Goal: Task Accomplishment & Management: Manage account settings

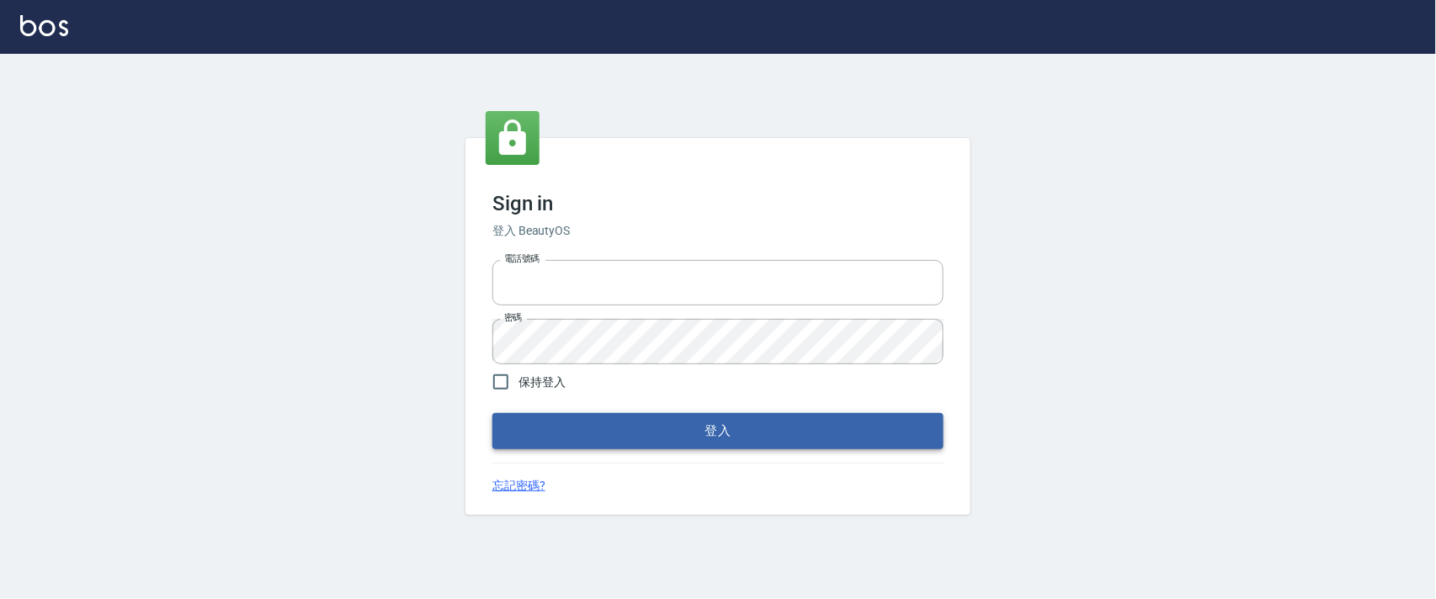
type input "0927987640"
click at [682, 419] on button "登入" at bounding box center [717, 430] width 451 height 35
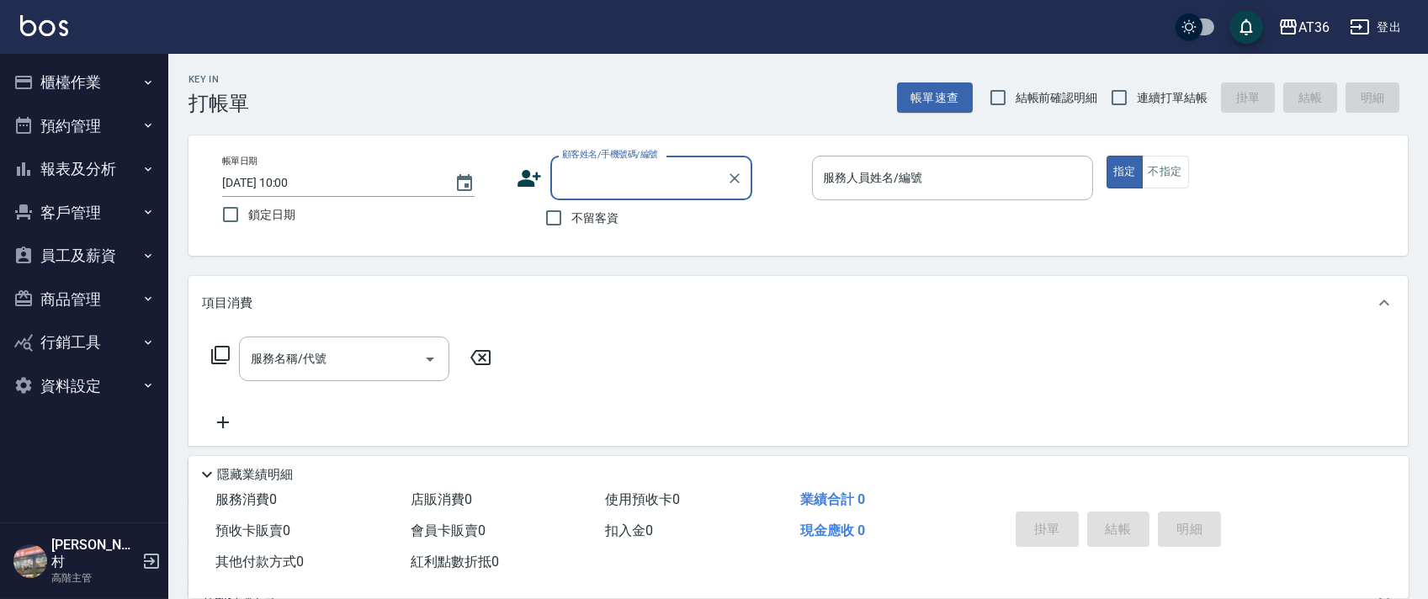
click at [149, 83] on icon "button" at bounding box center [147, 82] width 13 height 13
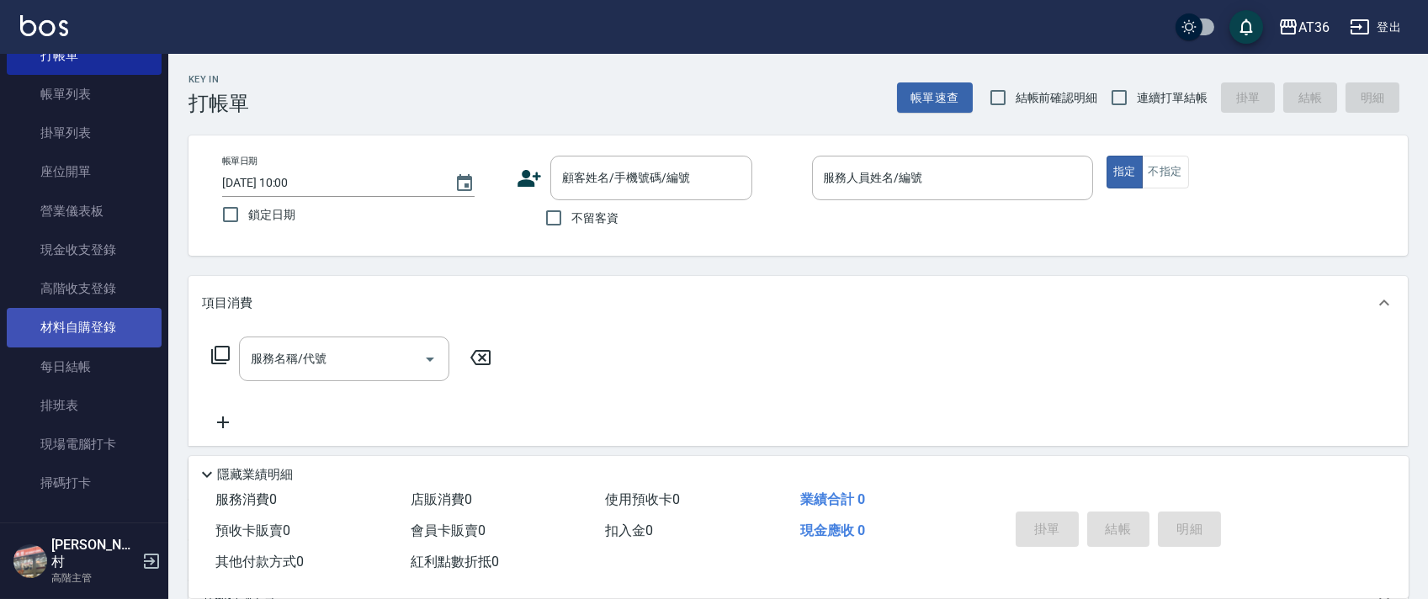
scroll to position [112, 0]
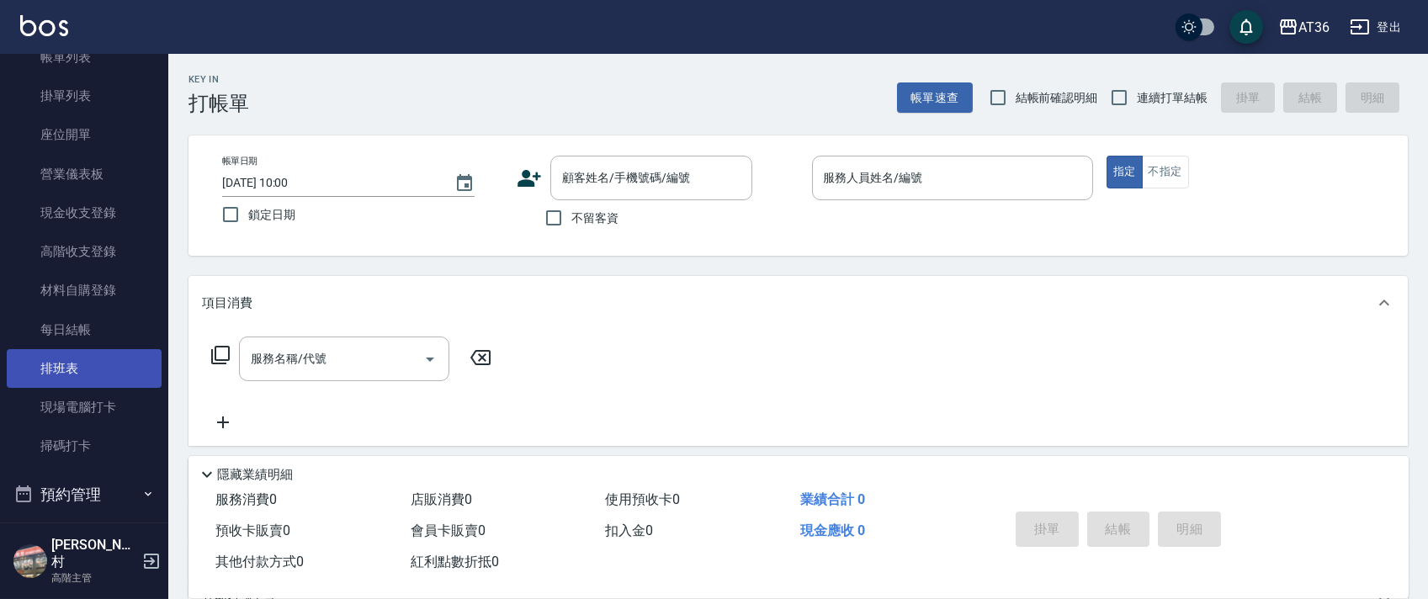
click at [126, 372] on link "排班表" at bounding box center [84, 368] width 155 height 39
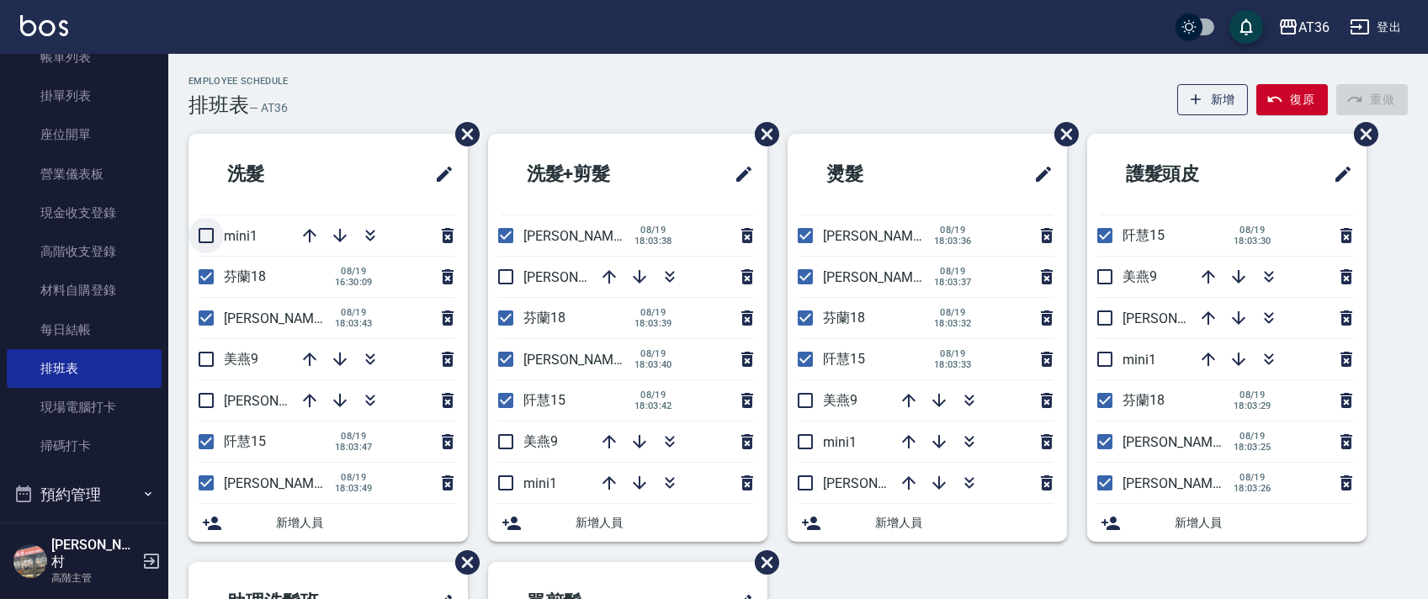
click at [207, 235] on input "checkbox" at bounding box center [206, 235] width 35 height 35
checkbox input "true"
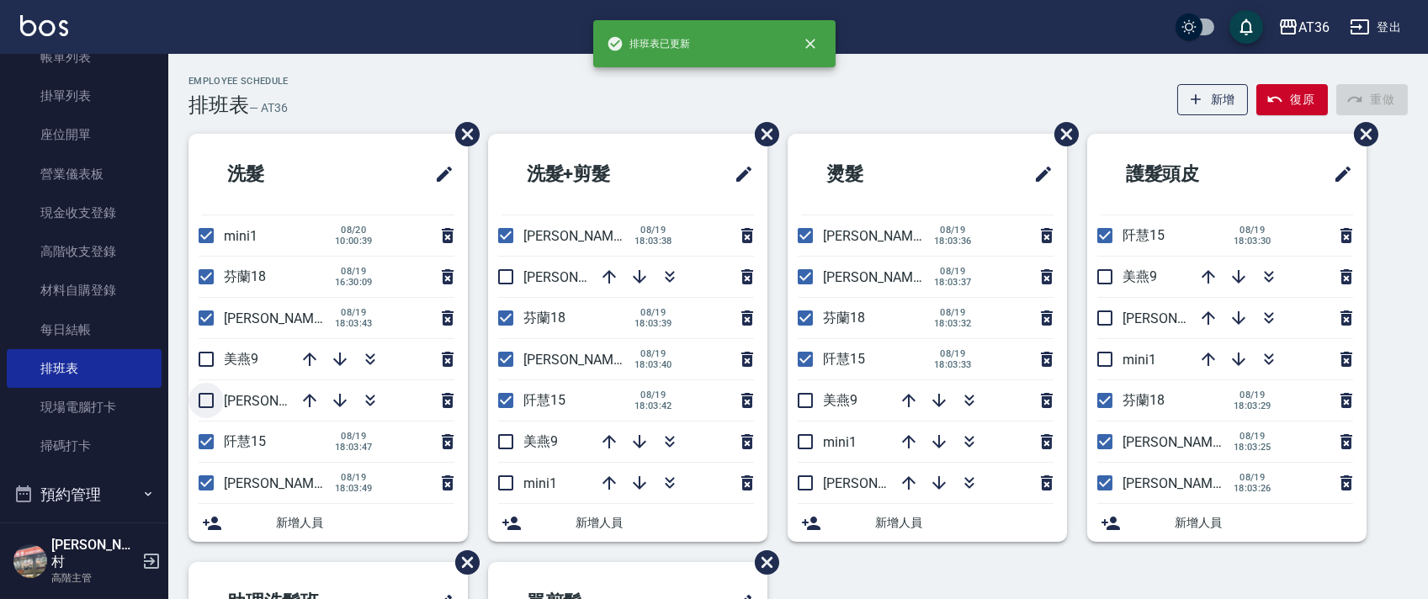
click at [215, 401] on input "checkbox" at bounding box center [206, 400] width 35 height 35
checkbox input "true"
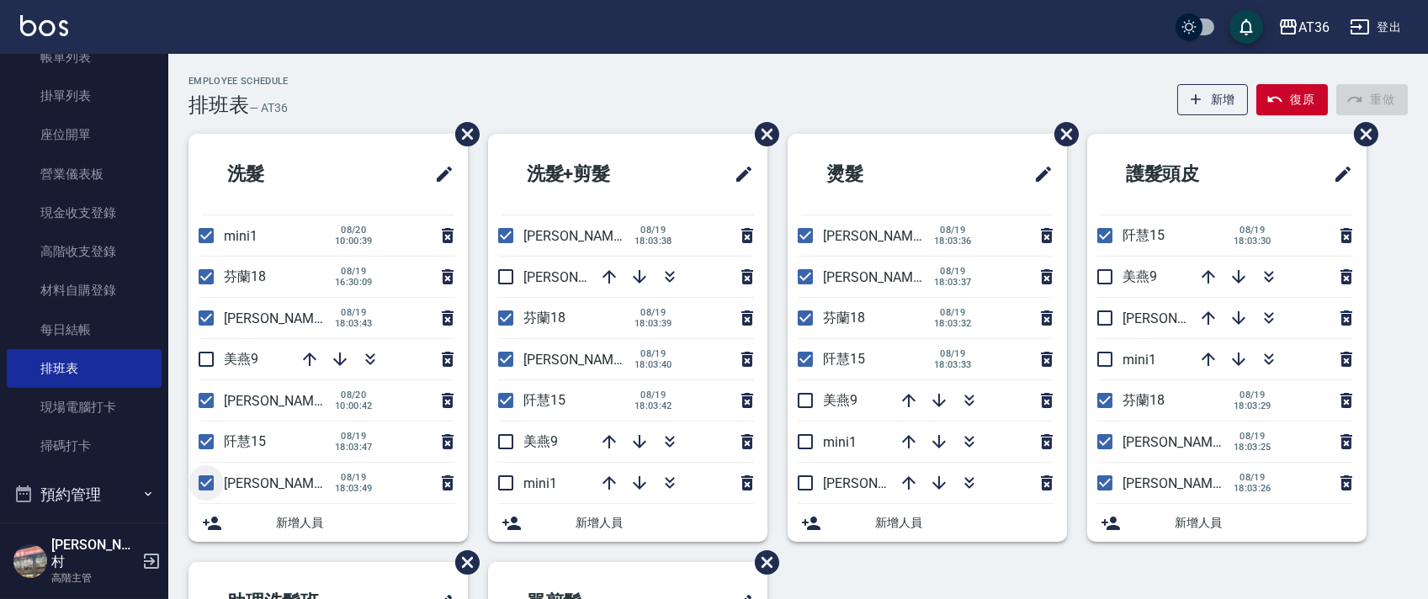
click at [209, 483] on input "checkbox" at bounding box center [206, 482] width 35 height 35
checkbox input "false"
click at [503, 483] on input "checkbox" at bounding box center [505, 482] width 35 height 35
checkbox input "true"
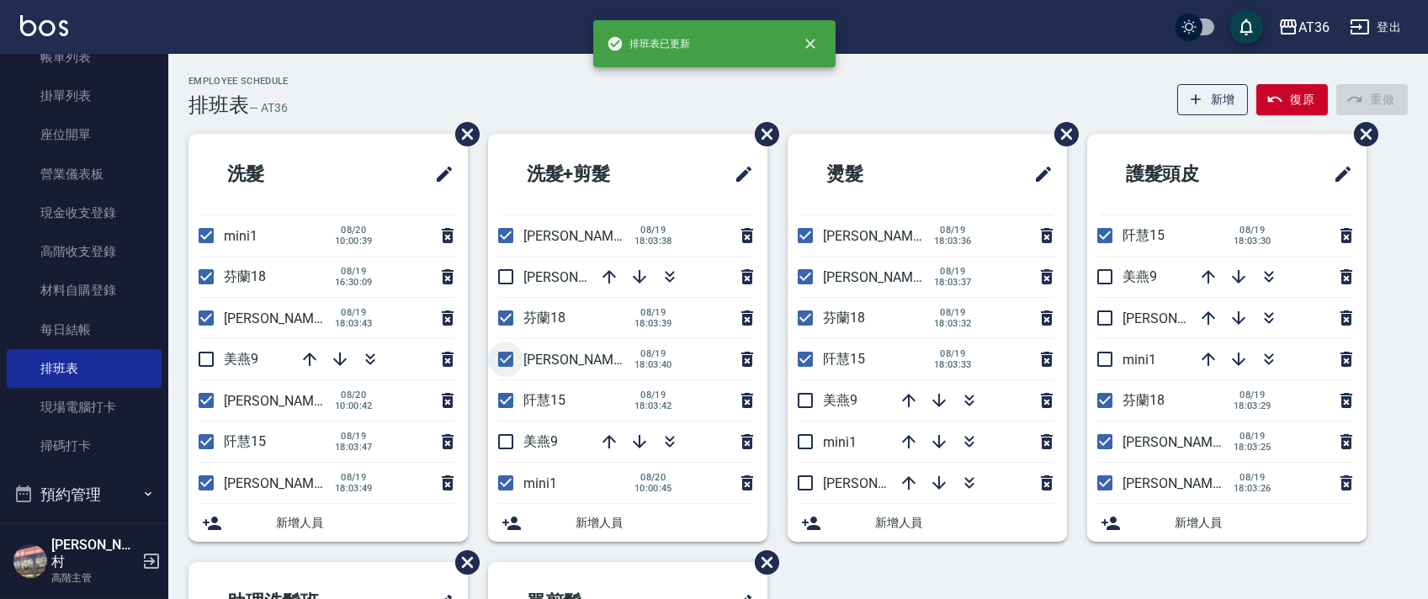
click at [509, 356] on input "checkbox" at bounding box center [505, 359] width 35 height 35
checkbox input "false"
click at [507, 273] on input "checkbox" at bounding box center [505, 276] width 35 height 35
checkbox input "true"
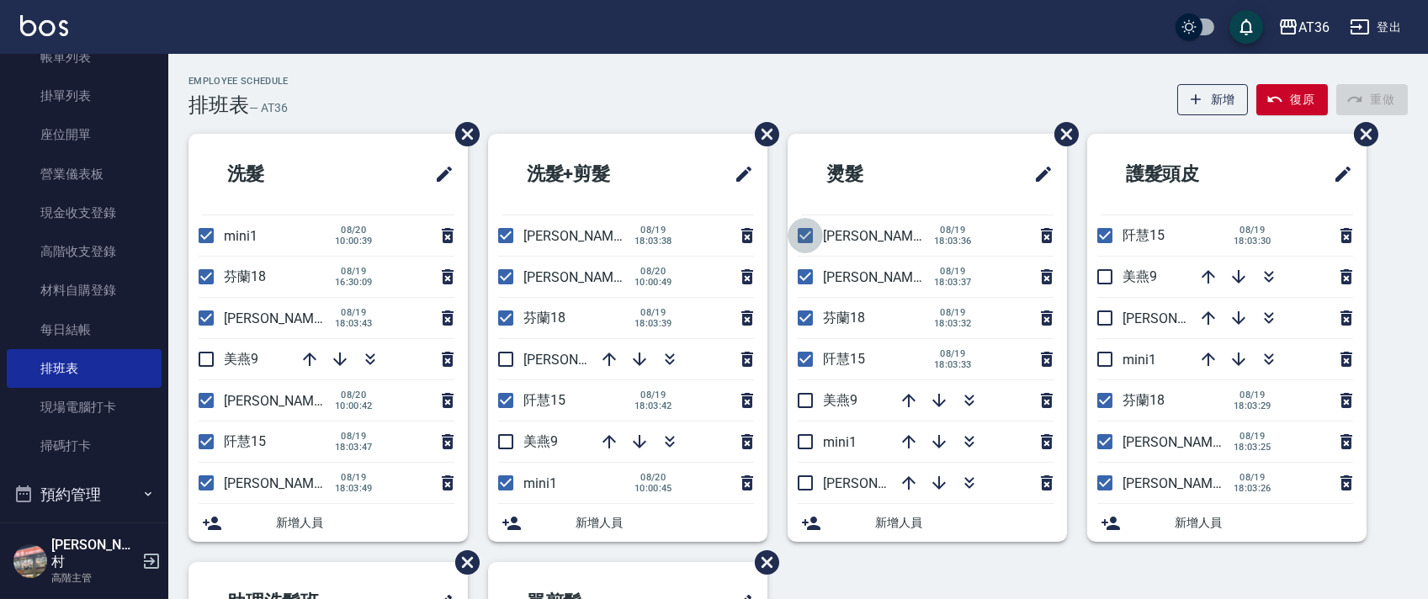
click at [805, 234] on input "checkbox" at bounding box center [805, 235] width 35 height 35
checkbox input "false"
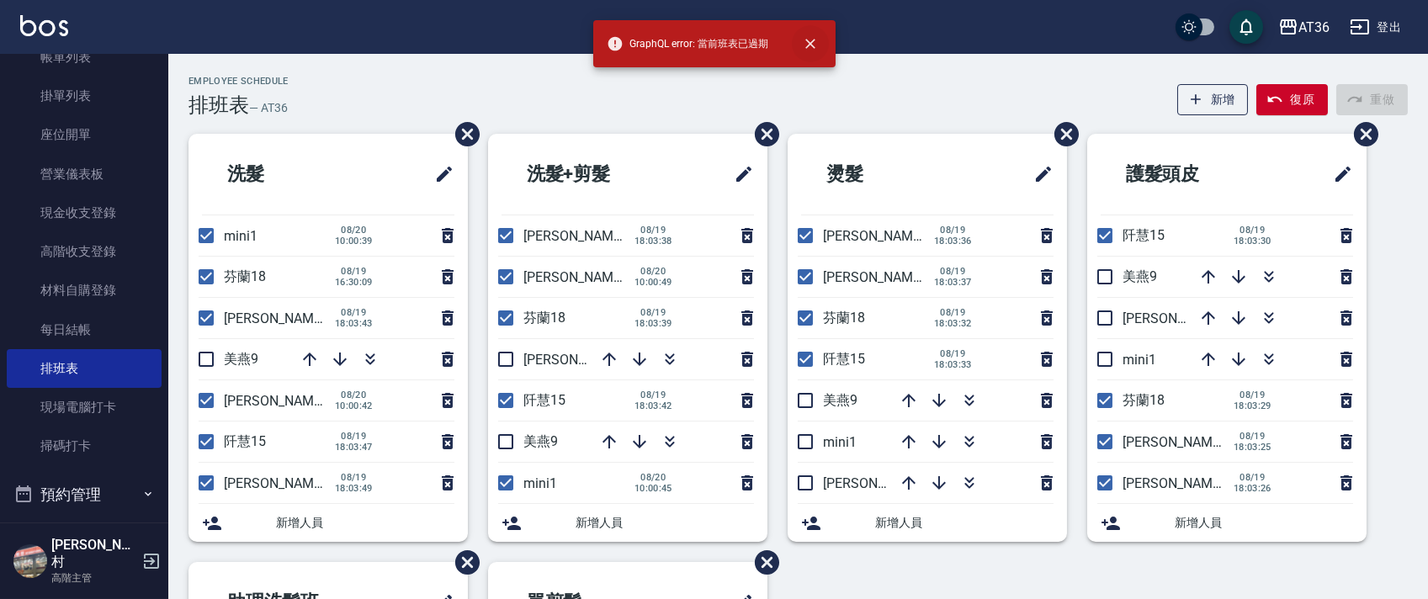
click at [805, 40] on icon "close" at bounding box center [810, 43] width 17 height 17
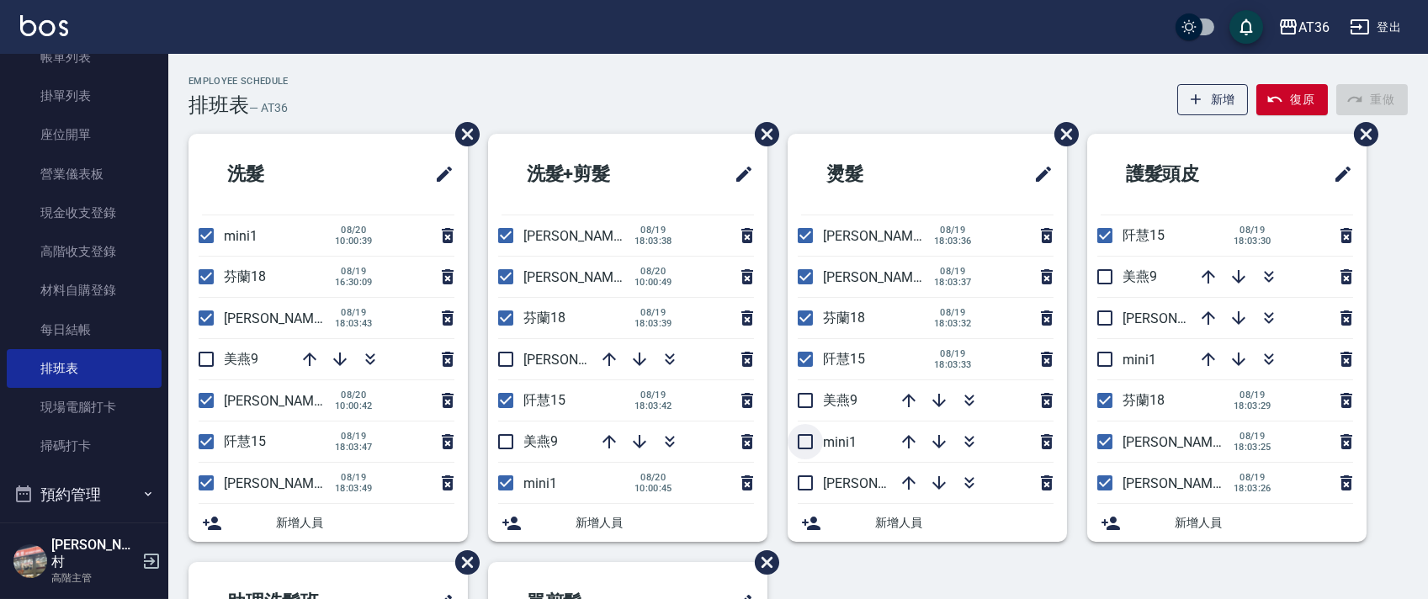
click at [799, 446] on input "checkbox" at bounding box center [805, 441] width 35 height 35
checkbox input "true"
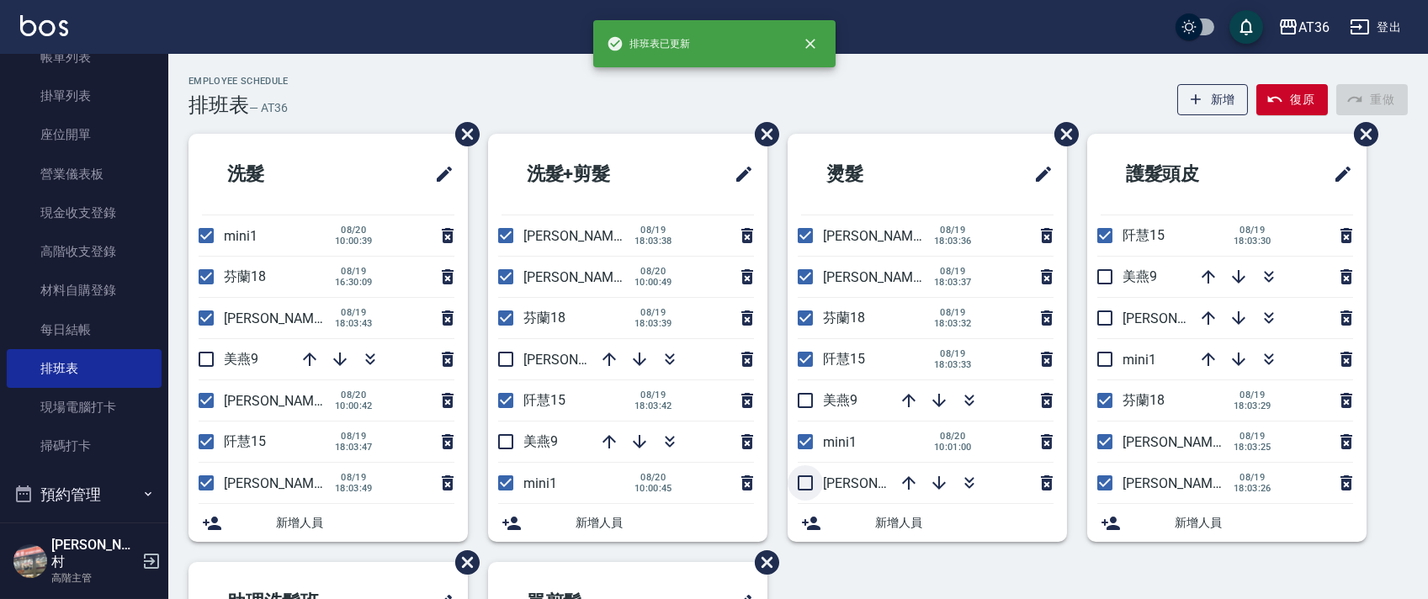
click at [798, 479] on input "checkbox" at bounding box center [805, 482] width 35 height 35
checkbox input "true"
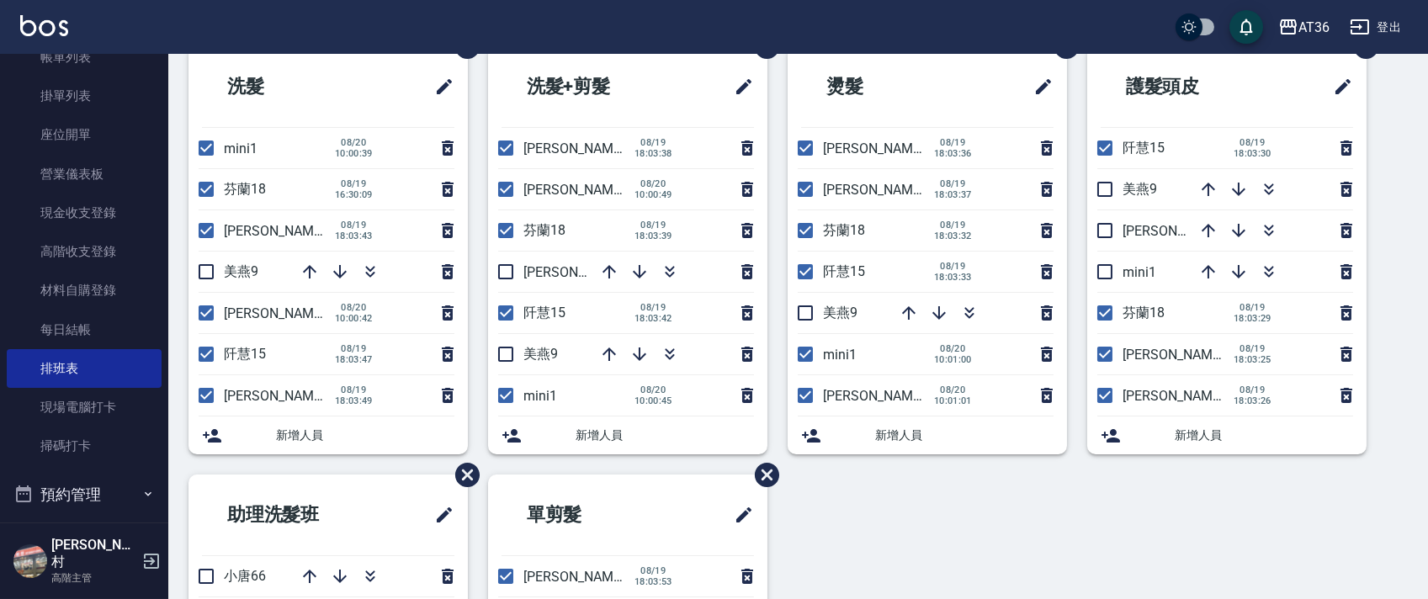
scroll to position [112, 0]
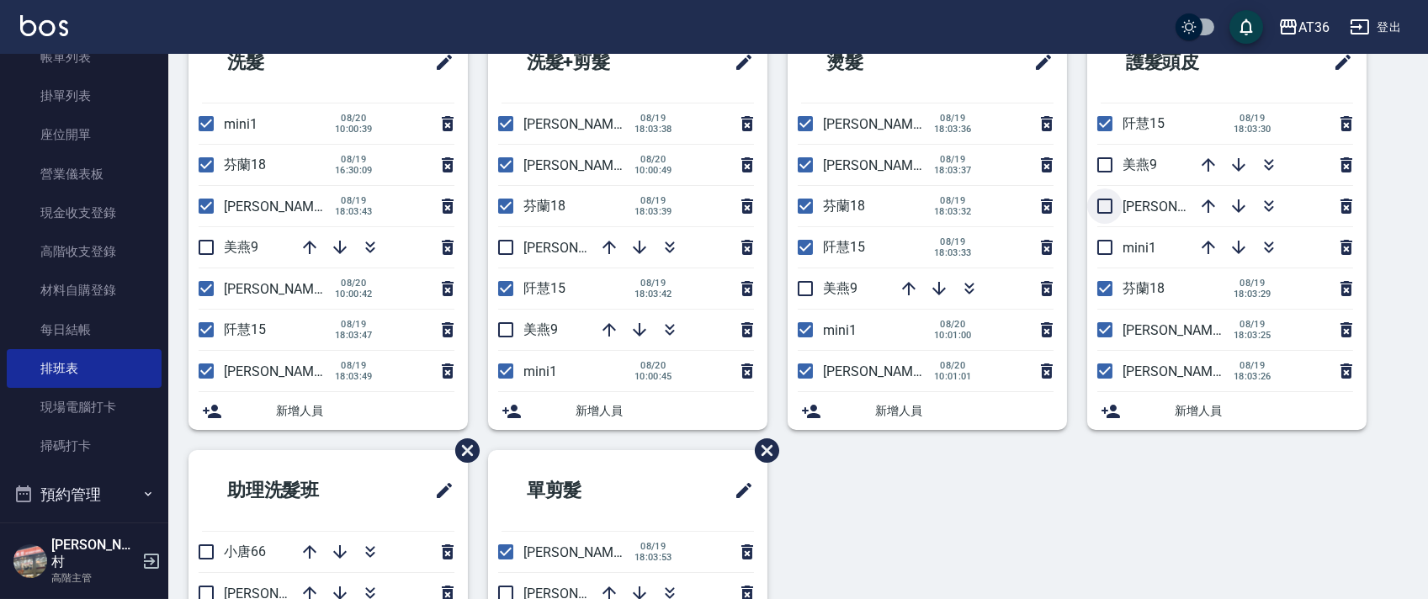
click at [1102, 199] on input "checkbox" at bounding box center [1104, 206] width 35 height 35
checkbox input "true"
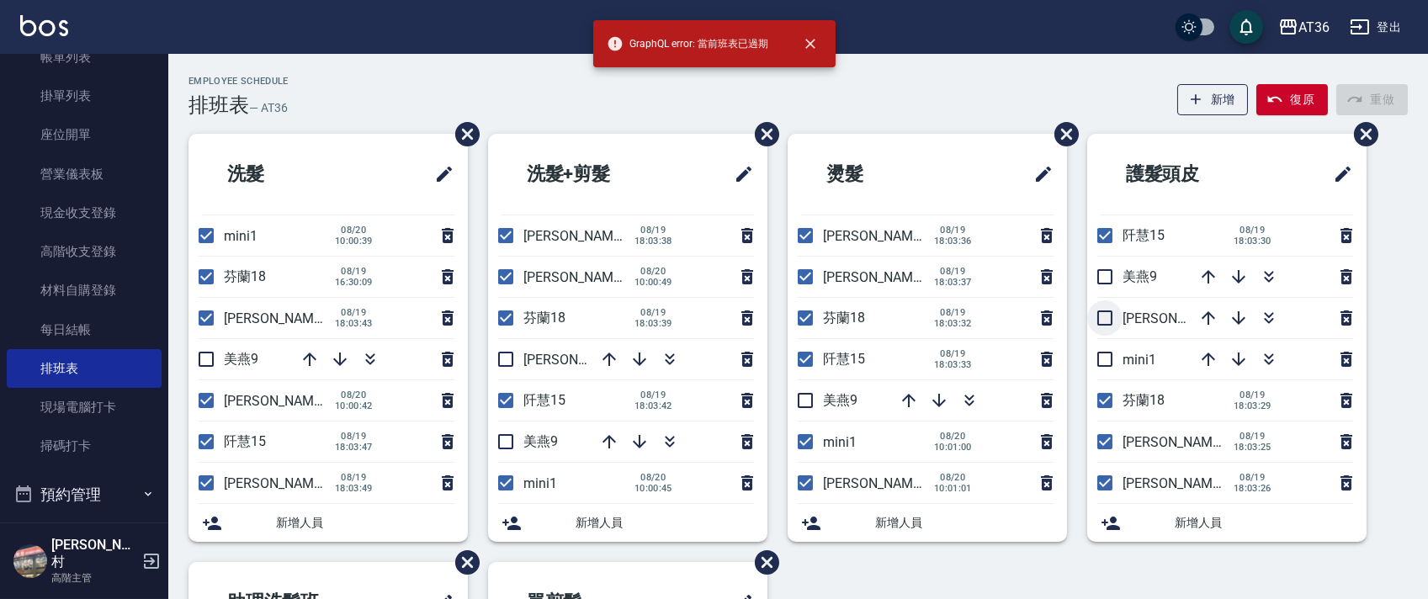
click at [1106, 323] on input "checkbox" at bounding box center [1104, 317] width 35 height 35
checkbox input "true"
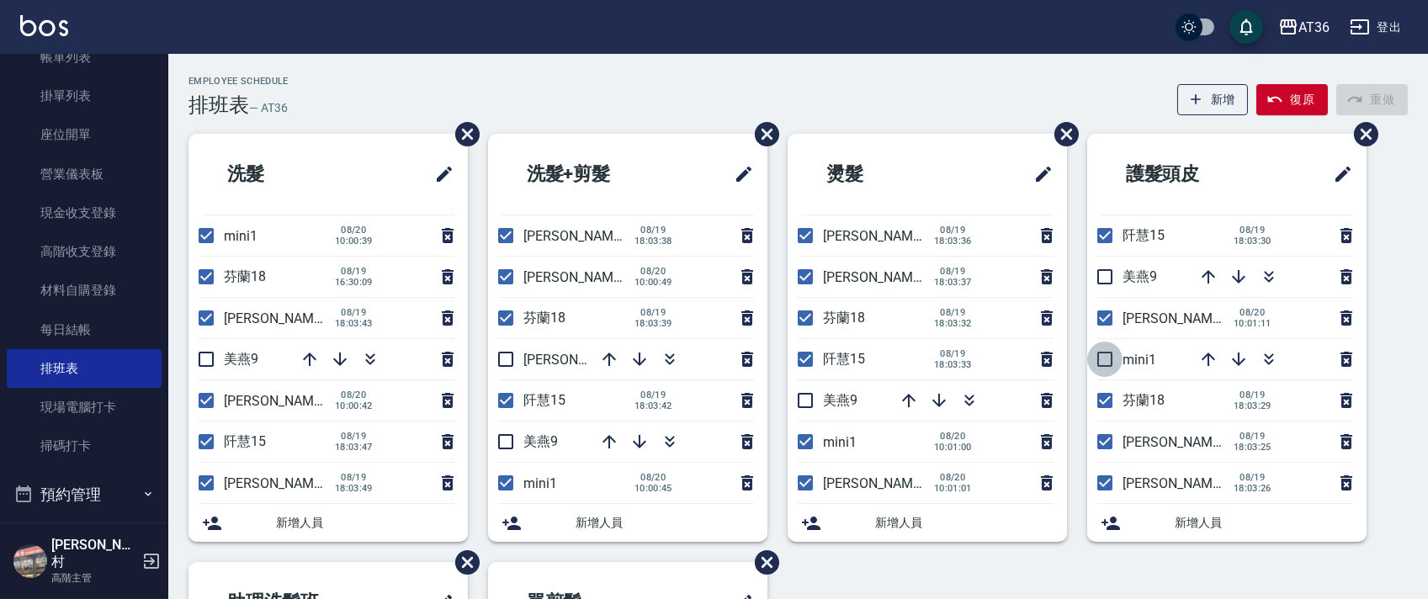
click at [1105, 354] on input "checkbox" at bounding box center [1104, 359] width 35 height 35
checkbox input "true"
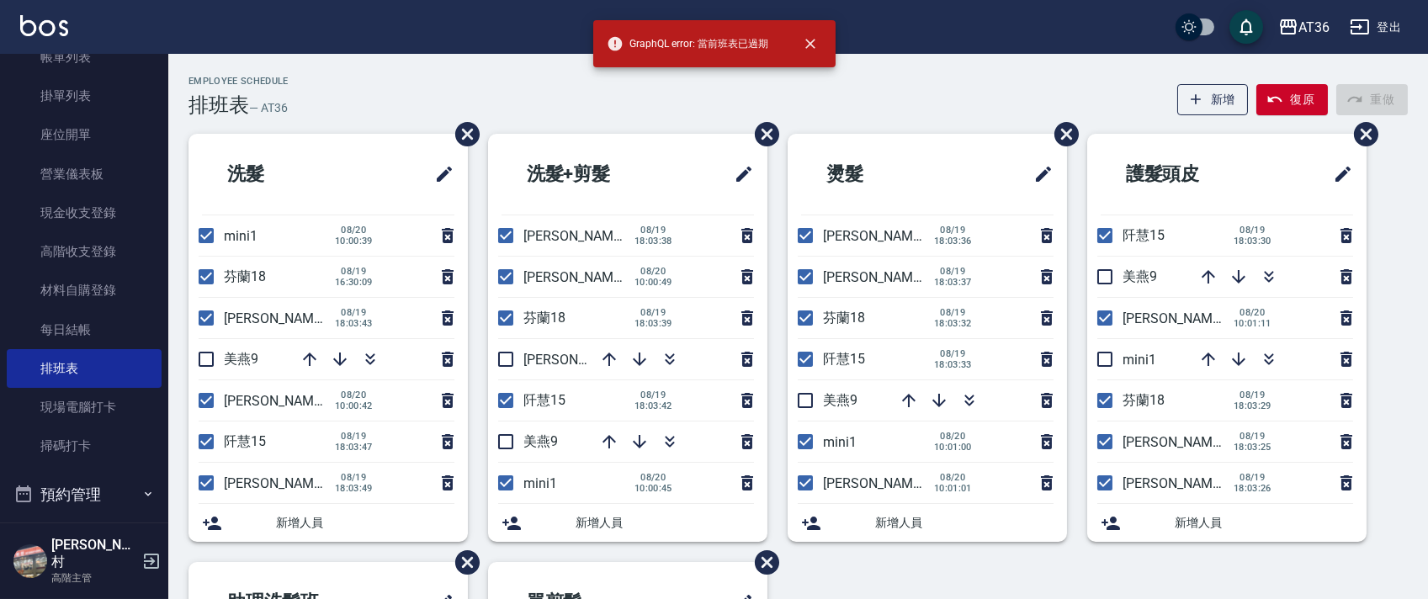
click at [1108, 486] on input "checkbox" at bounding box center [1104, 482] width 35 height 35
checkbox input "false"
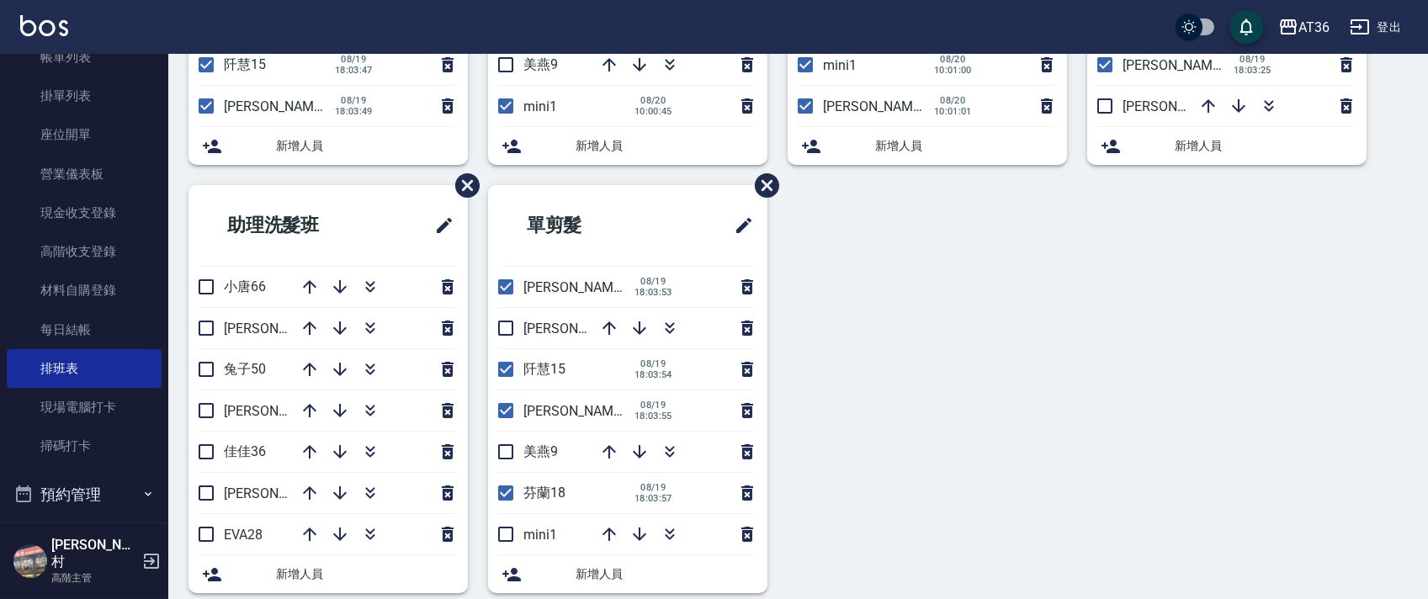
scroll to position [398, 0]
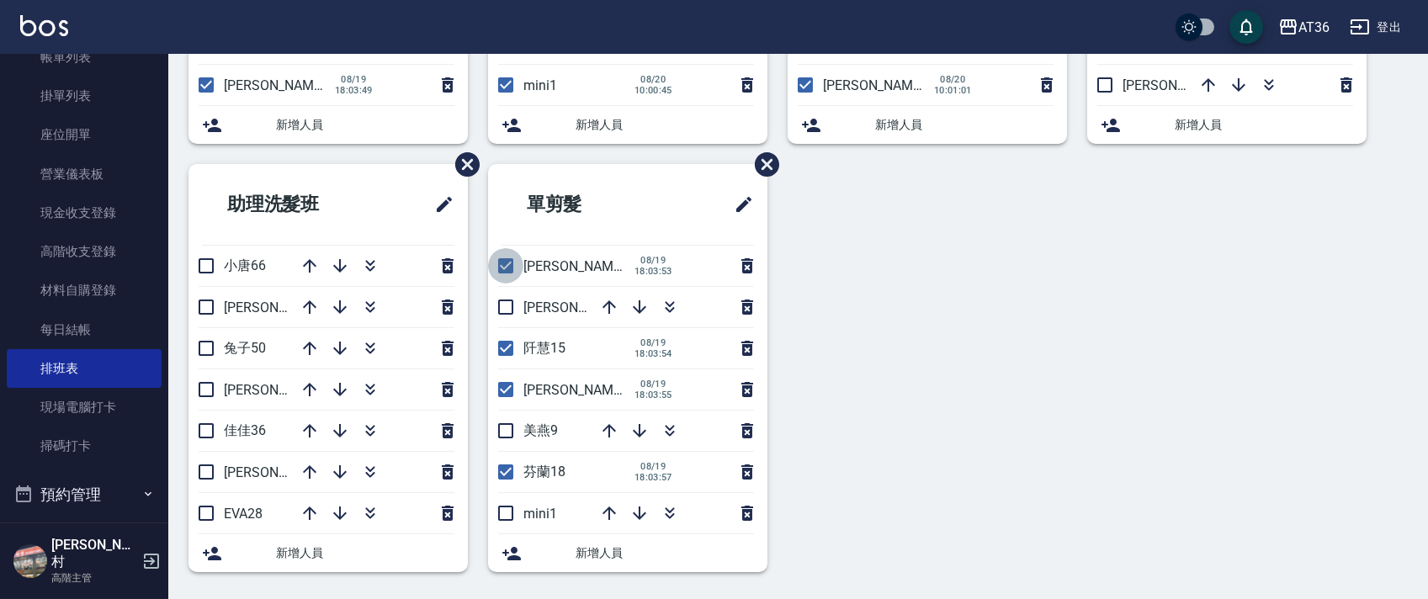
click at [507, 273] on input "checkbox" at bounding box center [505, 265] width 35 height 35
checkbox input "false"
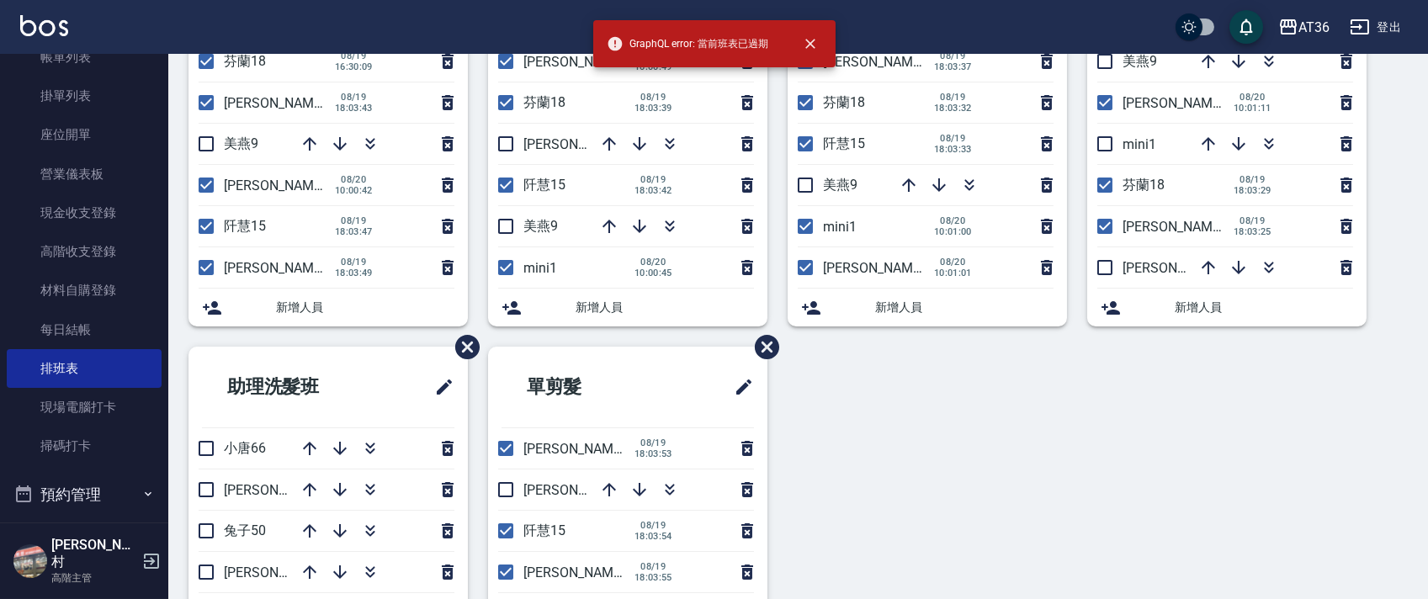
scroll to position [224, 0]
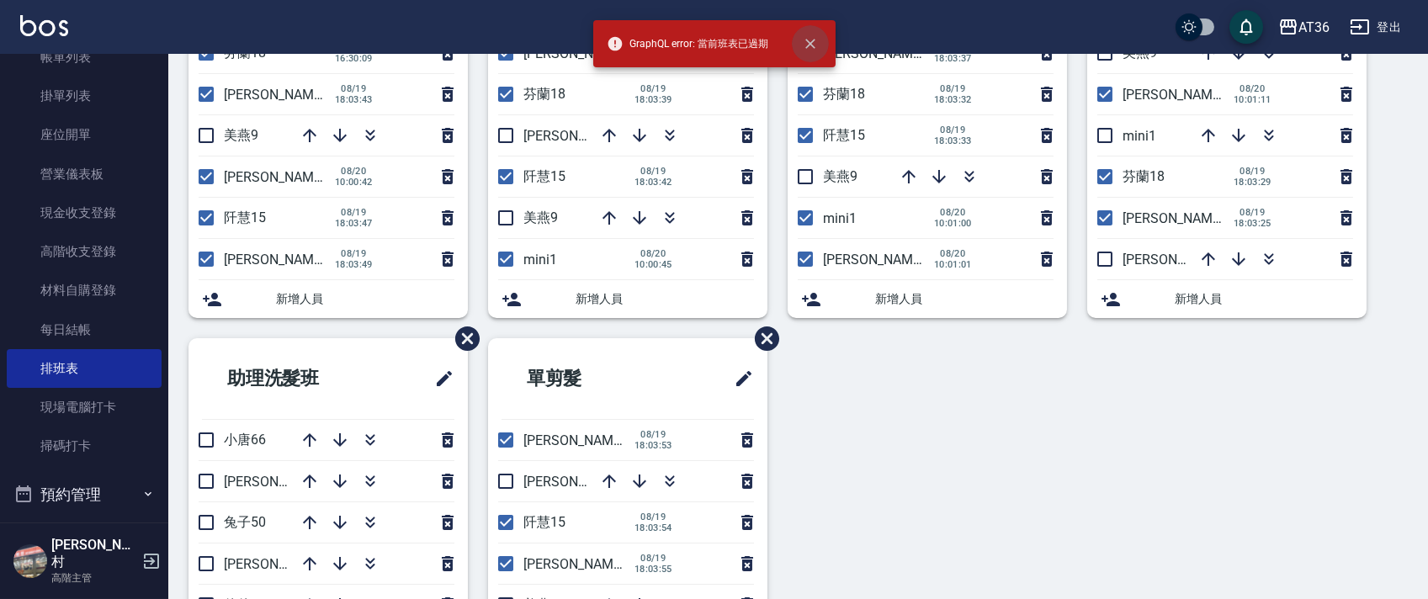
click at [809, 40] on icon "close" at bounding box center [810, 43] width 17 height 17
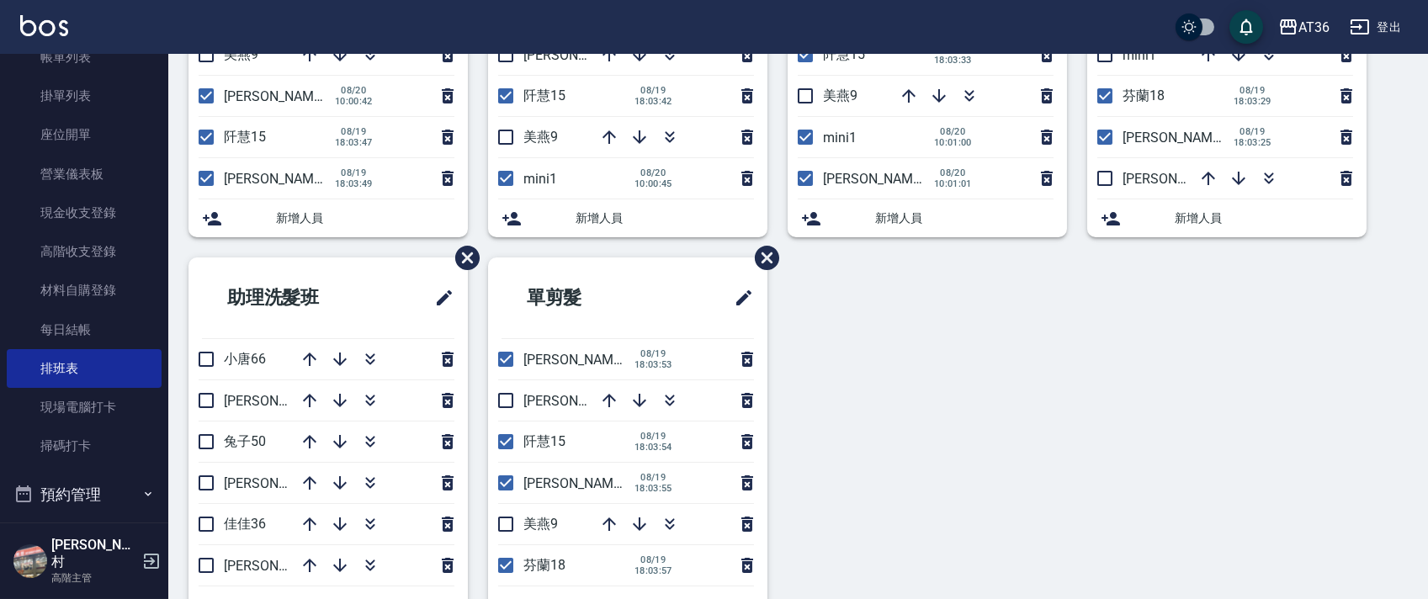
scroll to position [398, 0]
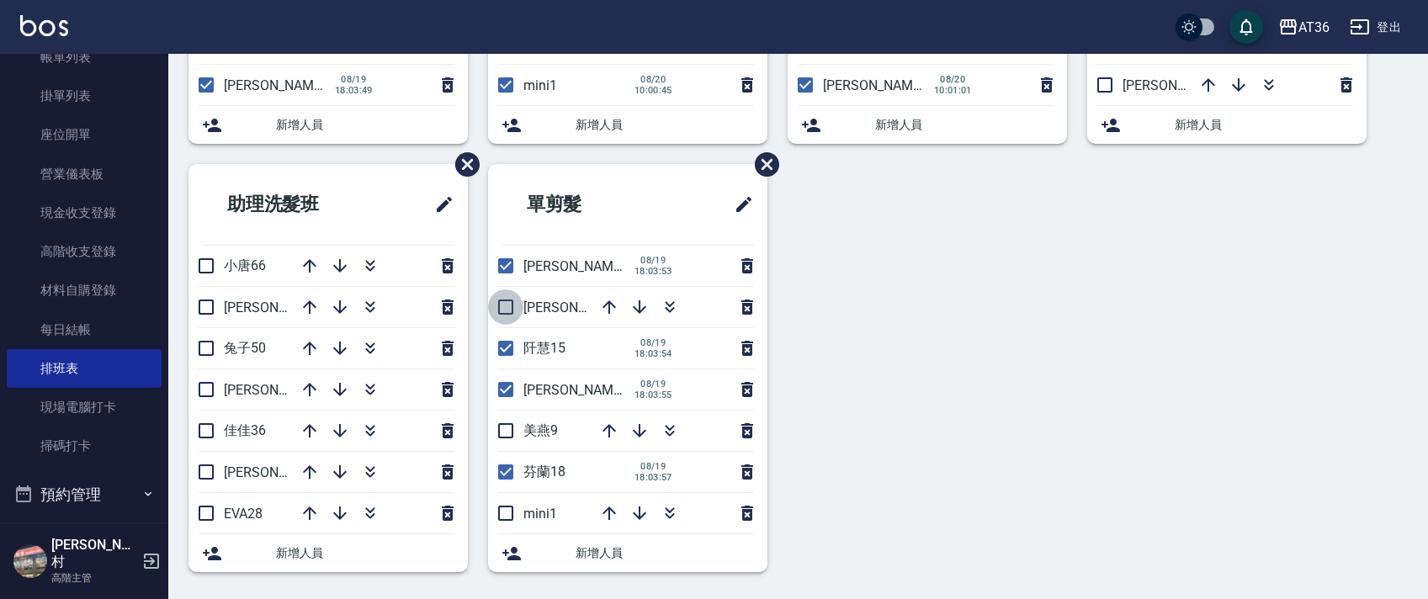
click at [506, 302] on input "checkbox" at bounding box center [505, 307] width 35 height 35
checkbox input "true"
click at [499, 511] on input "checkbox" at bounding box center [505, 513] width 35 height 35
checkbox input "true"
click at [508, 263] on input "checkbox" at bounding box center [505, 265] width 35 height 35
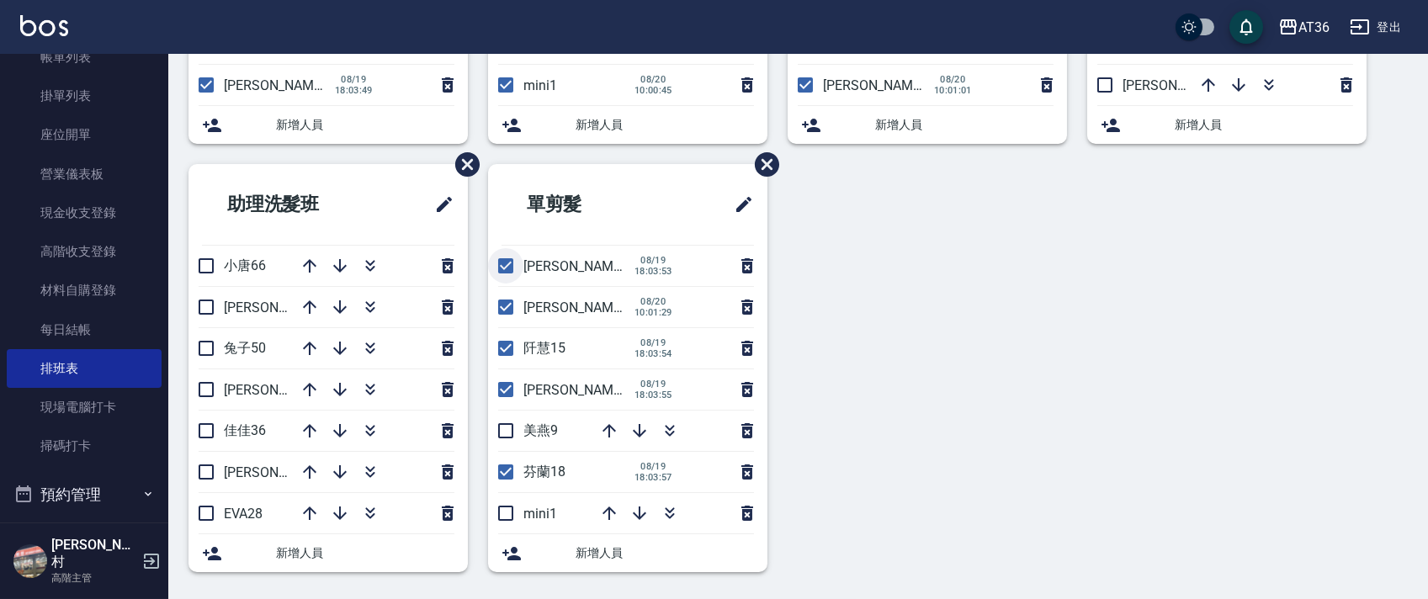
checkbox input "false"
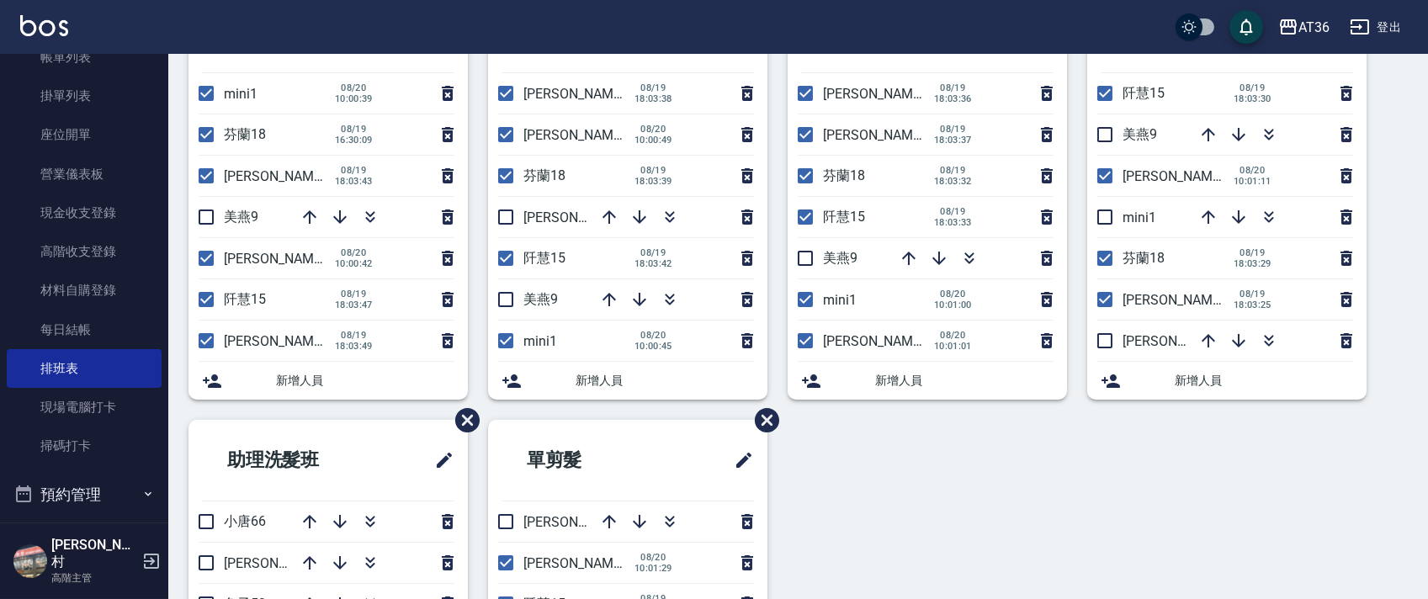
scroll to position [61, 0]
